Goal: Complete application form: Complete application form

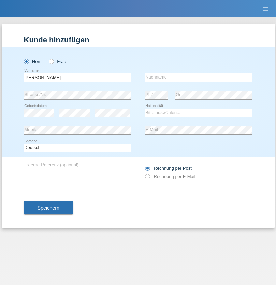
type input "[PERSON_NAME]"
click at [199, 77] on input "text" at bounding box center [198, 77] width 107 height 9
type input "Casutt"
select select "CH"
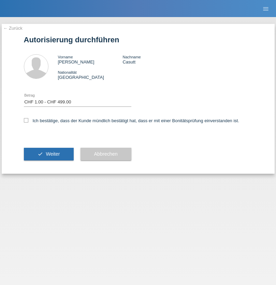
select select "1"
checkbox input "true"
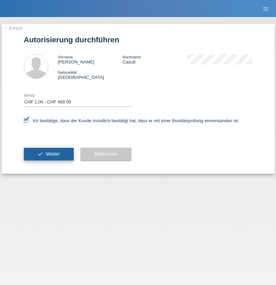
click at [48, 154] on span "Weiter" at bounding box center [53, 153] width 14 height 5
